Goal: Register for event/course

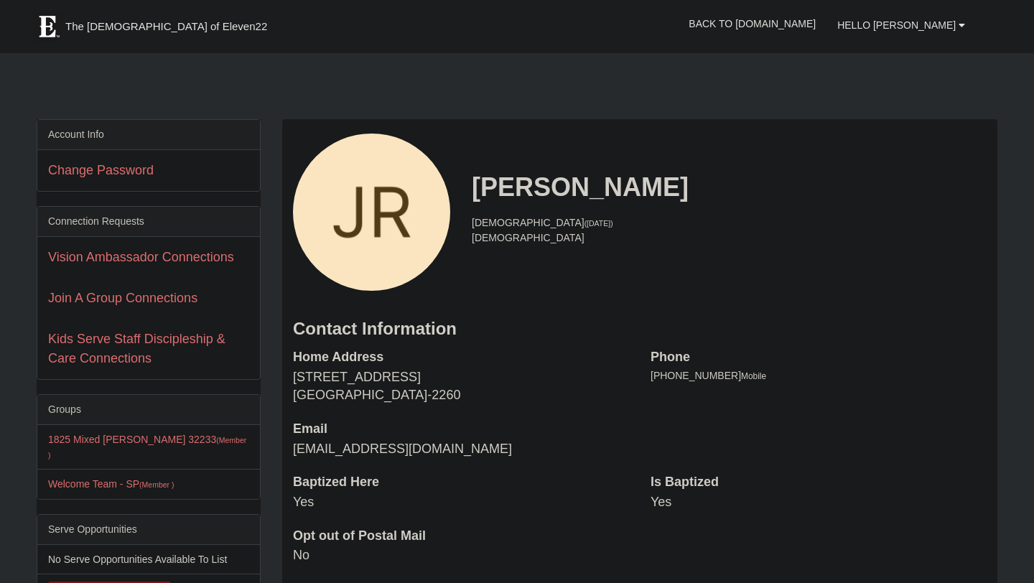
click at [490, 221] on li "23 years old (5/31/2002)" at bounding box center [729, 222] width 515 height 15
click at [175, 294] on link "Join A Group Connections" at bounding box center [122, 298] width 149 height 14
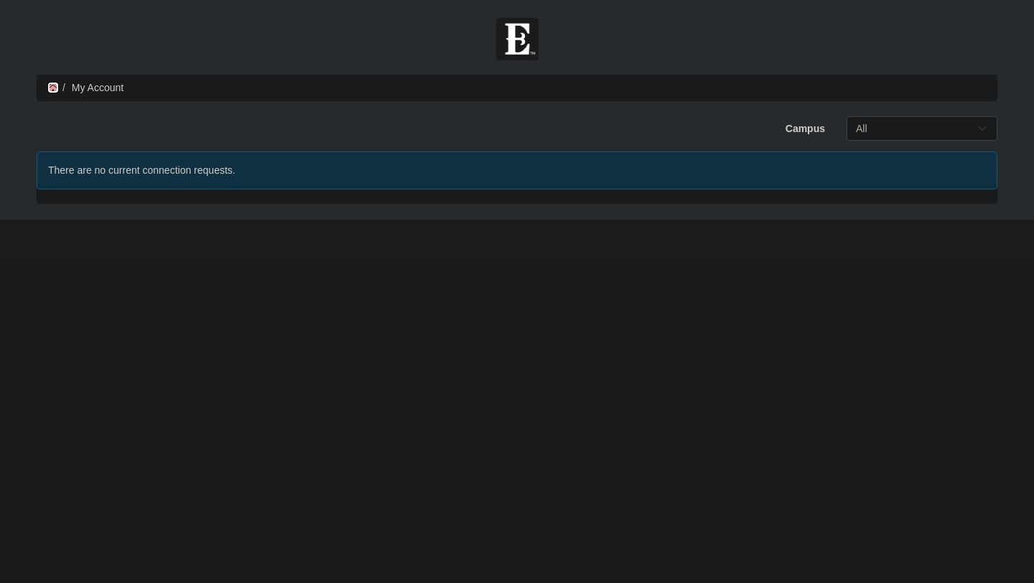
click at [50, 87] on icon at bounding box center [52, 88] width 11 height 10
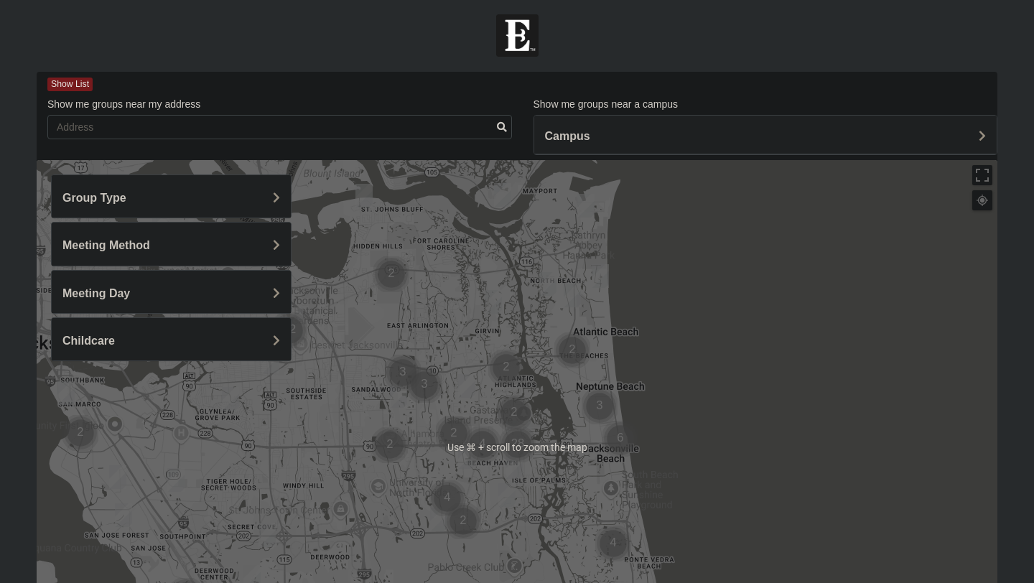
scroll to position [2, 0]
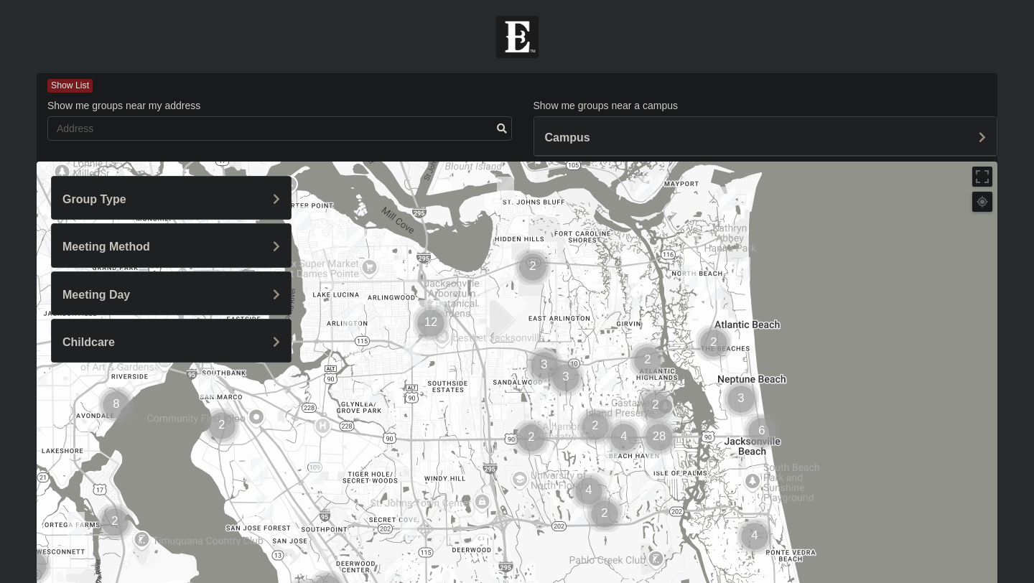
drag, startPoint x: 386, startPoint y: 355, endPoint x: 421, endPoint y: 315, distance: 53.4
click at [528, 343] on div at bounding box center [517, 449] width 961 height 574
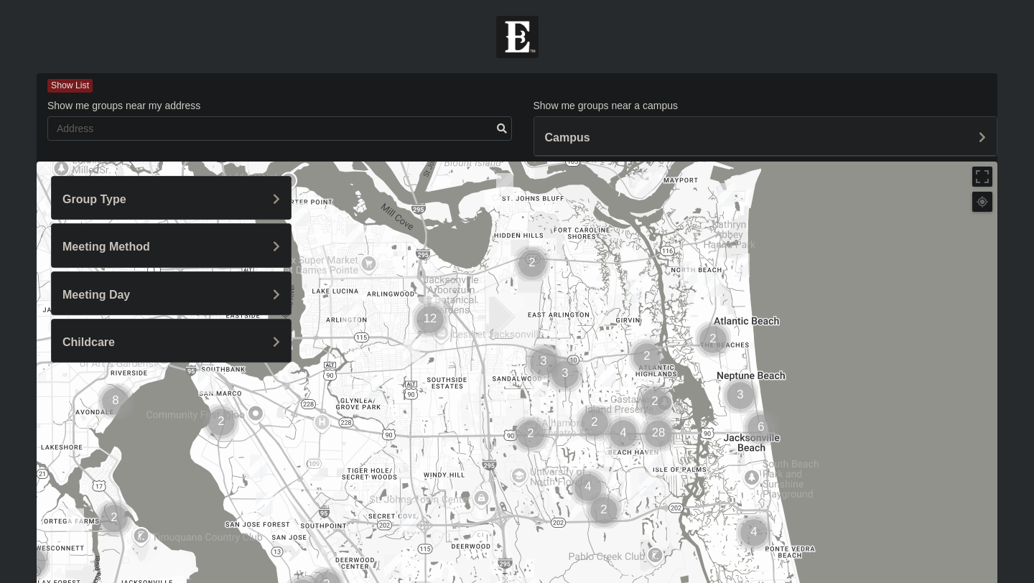
click at [168, 182] on div "Group Type" at bounding box center [171, 198] width 239 height 42
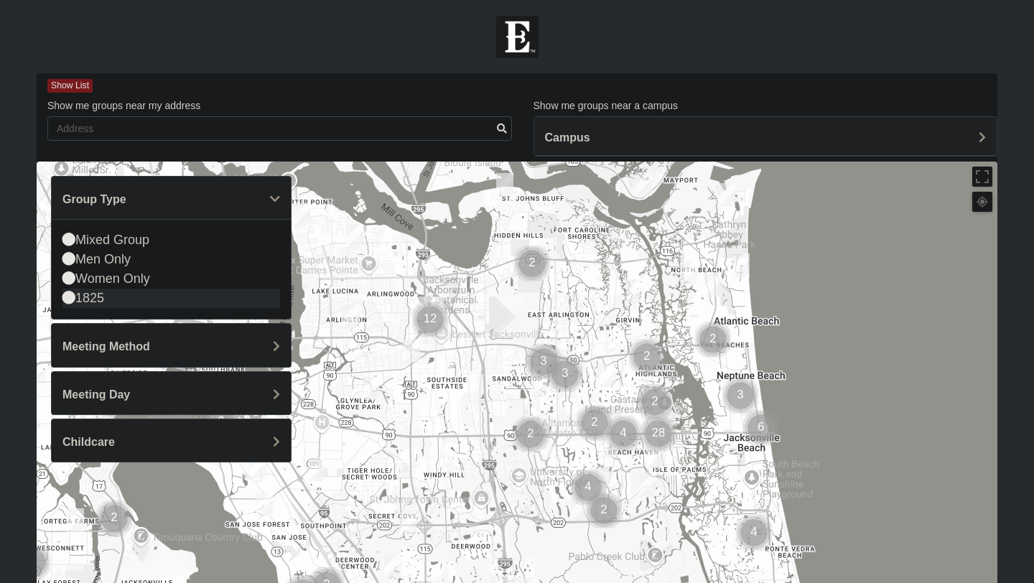
click at [75, 298] on div "1825" at bounding box center [171, 298] width 218 height 19
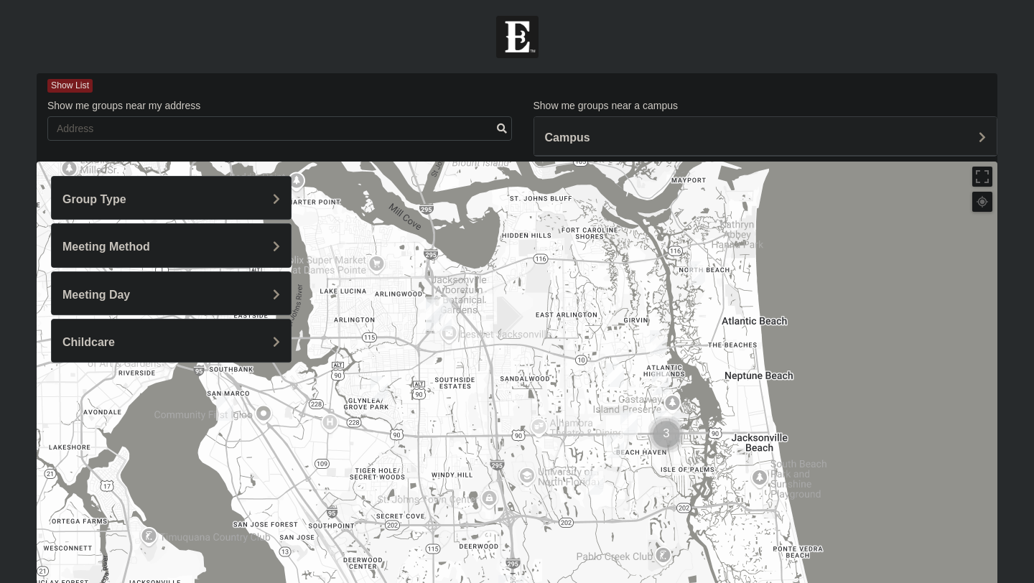
drag, startPoint x: 282, startPoint y: 443, endPoint x: 365, endPoint y: 439, distance: 82.6
click at [365, 439] on div at bounding box center [517, 449] width 961 height 574
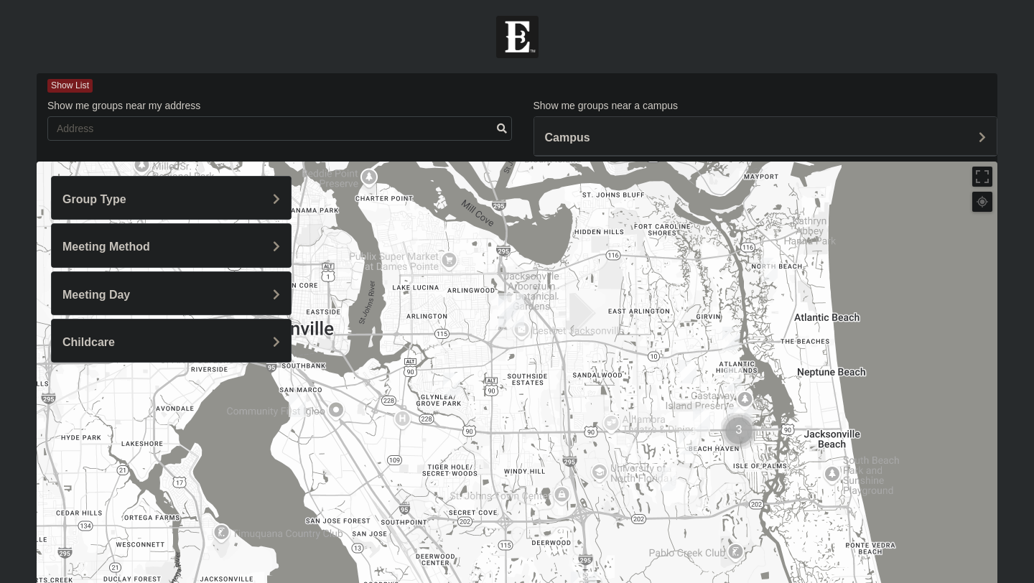
click at [302, 404] on img "1825 Mixed Chamberlian/Hicks 32207" at bounding box center [297, 405] width 17 height 24
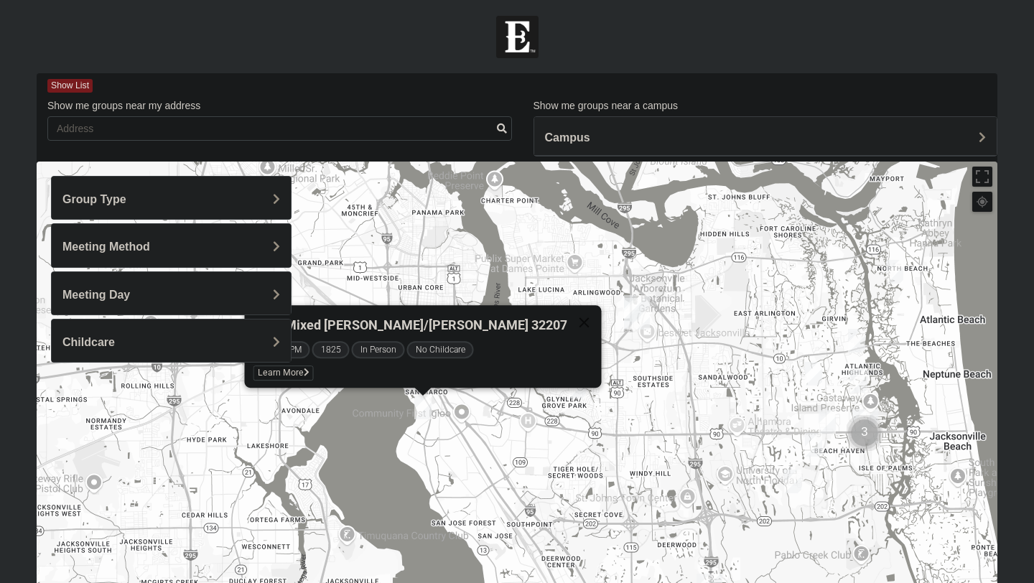
drag, startPoint x: 396, startPoint y: 439, endPoint x: 523, endPoint y: 442, distance: 127.8
click at [523, 442] on div "1825 Mixed [PERSON_NAME]/[PERSON_NAME] 32207 [DATE] PM 1825 In Person No Childc…" at bounding box center [517, 449] width 961 height 574
click at [314, 367] on span "Learn More" at bounding box center [284, 372] width 60 height 15
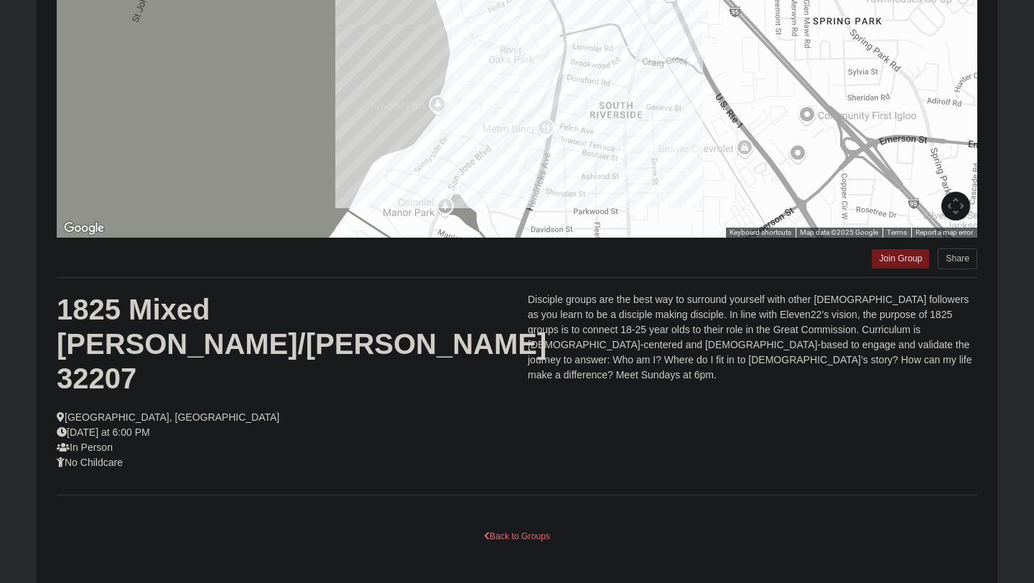
scroll to position [216, 0]
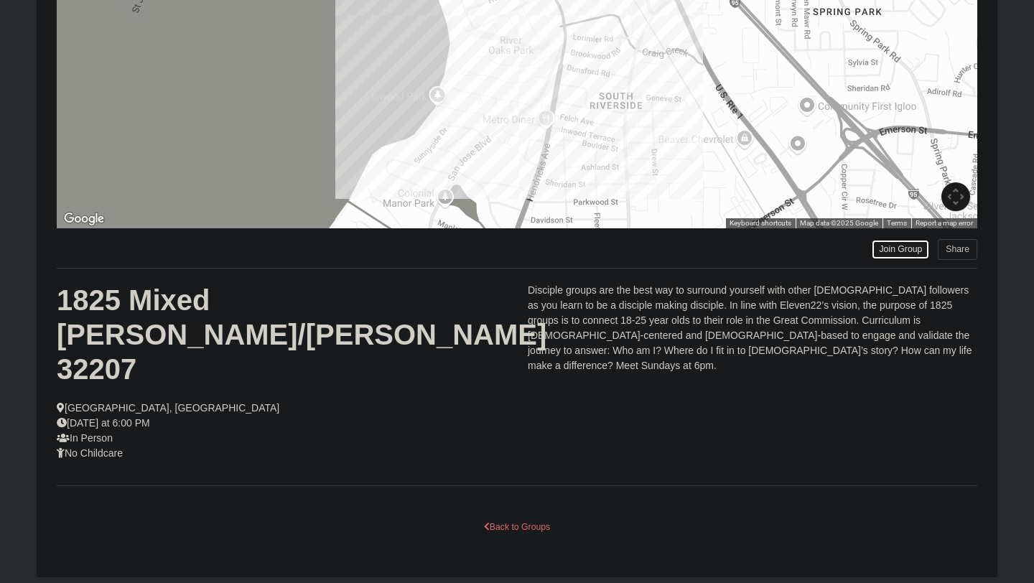
click at [906, 243] on link "Join Group" at bounding box center [900, 249] width 57 height 19
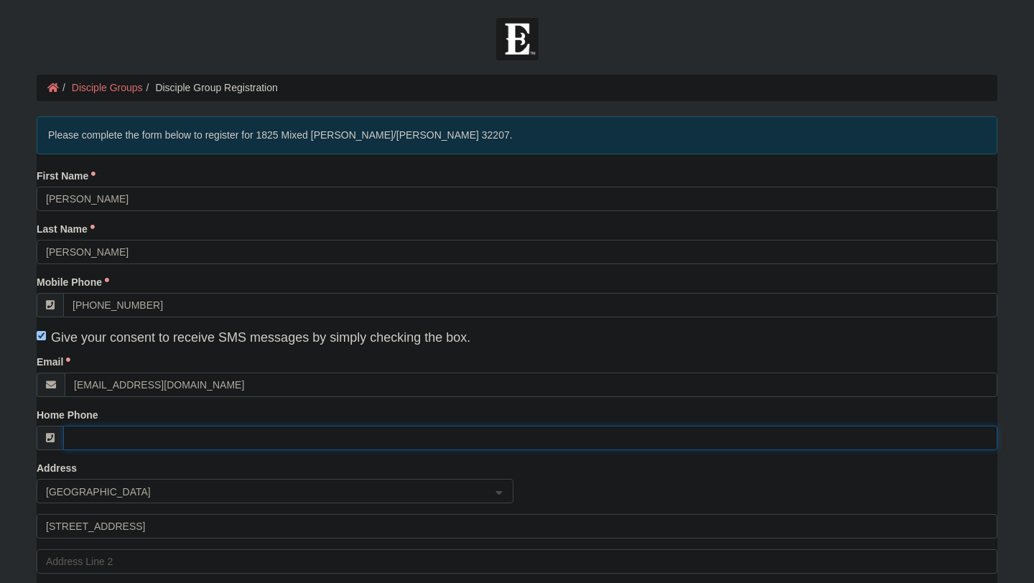
click at [344, 447] on input "Home Phone" at bounding box center [530, 438] width 934 height 24
type input "(240) 642-9972"
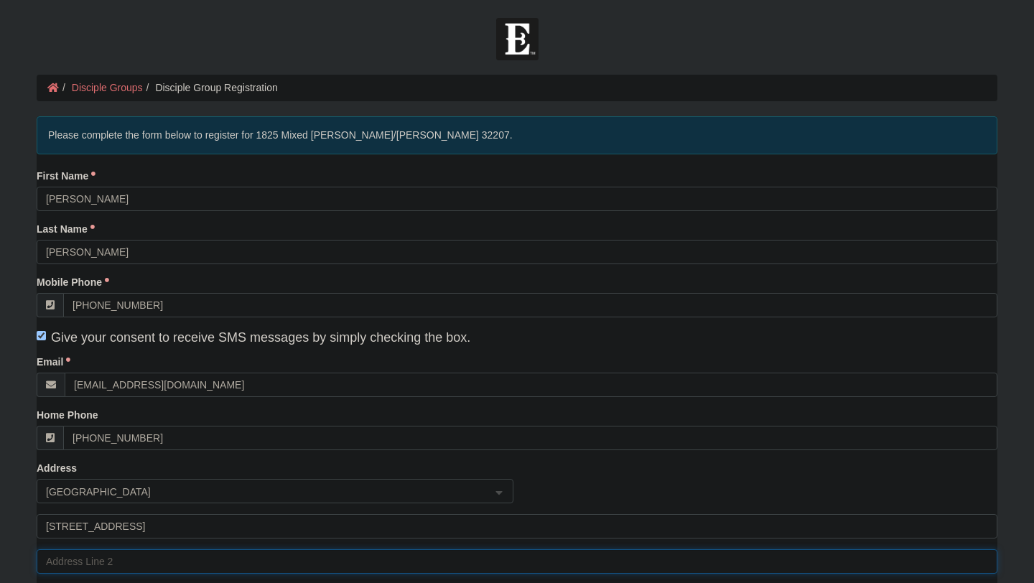
type input "7203"
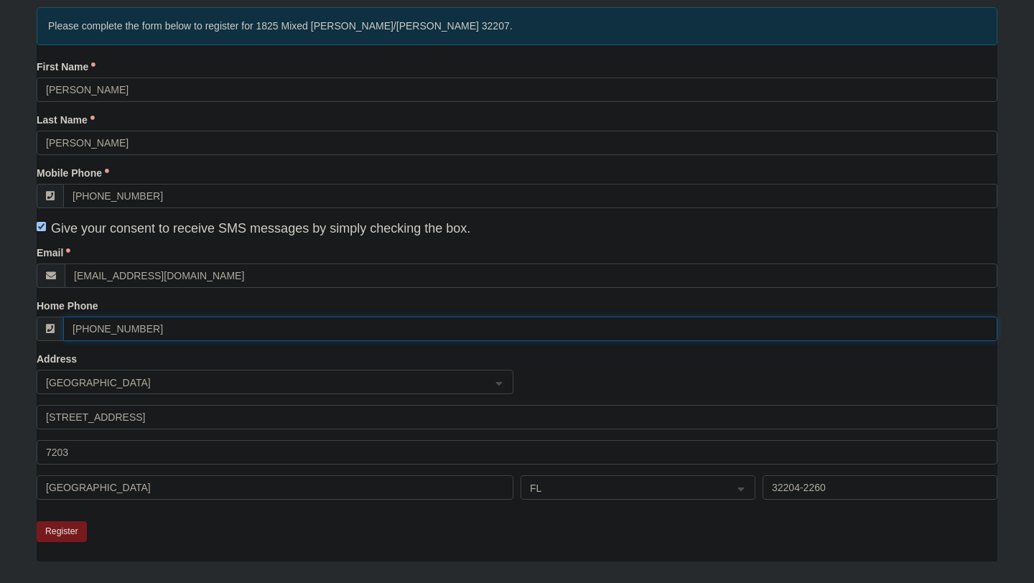
scroll to position [111, 0]
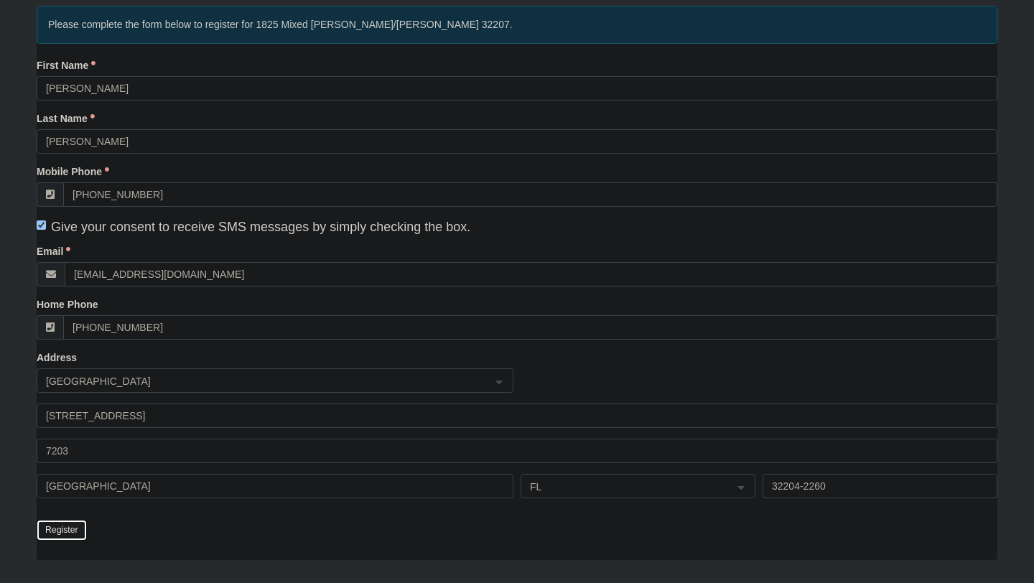
click at [59, 539] on button "Register" at bounding box center [62, 530] width 50 height 21
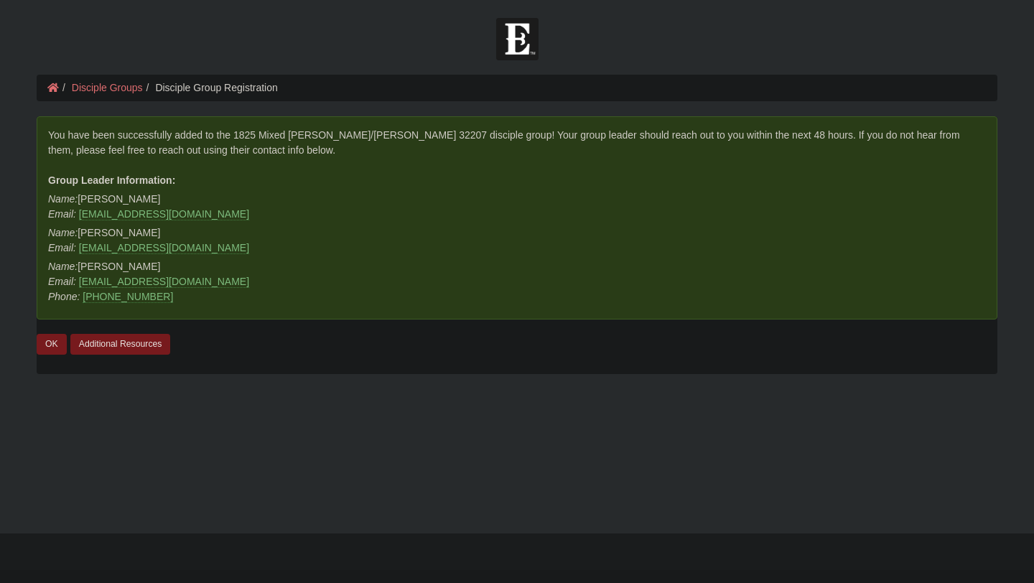
scroll to position [0, 0]
